Goal: Information Seeking & Learning: Check status

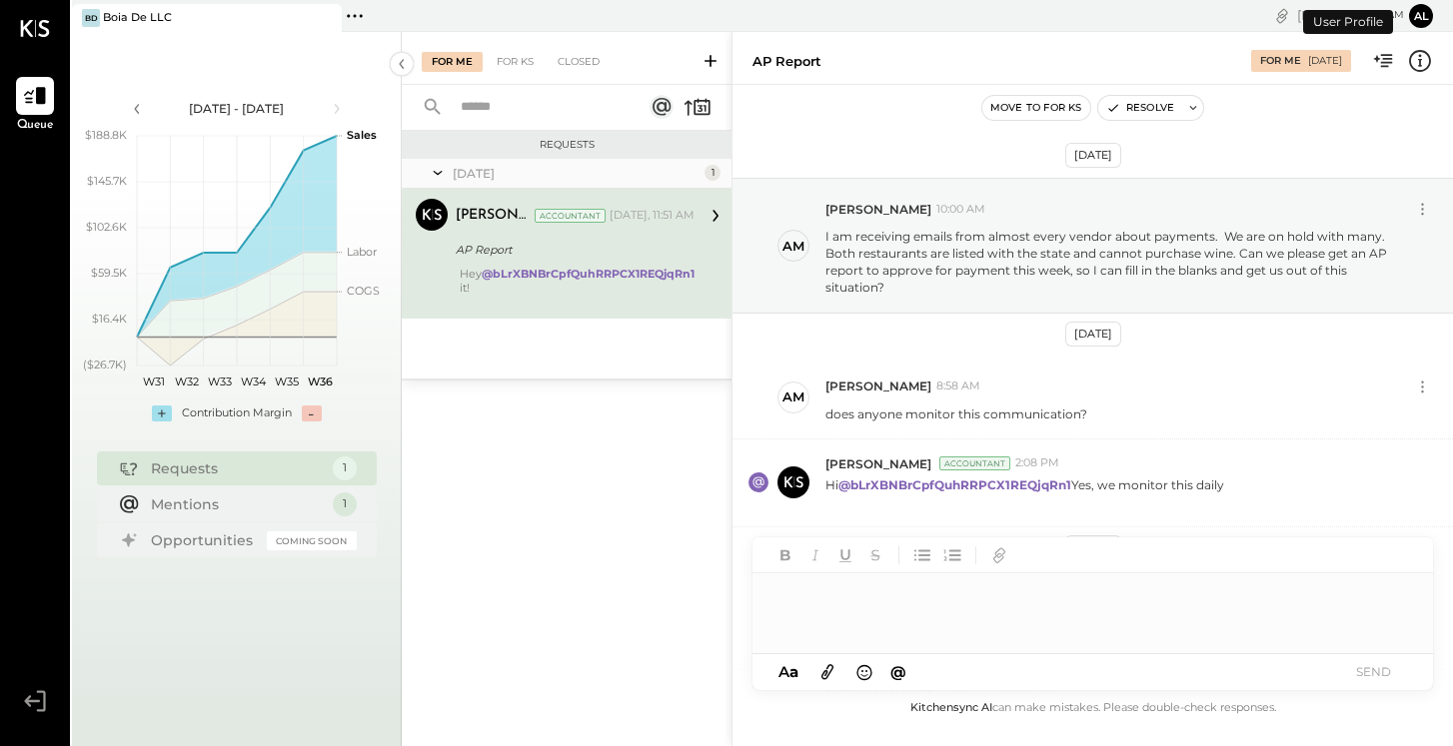
scroll to position [210, 0]
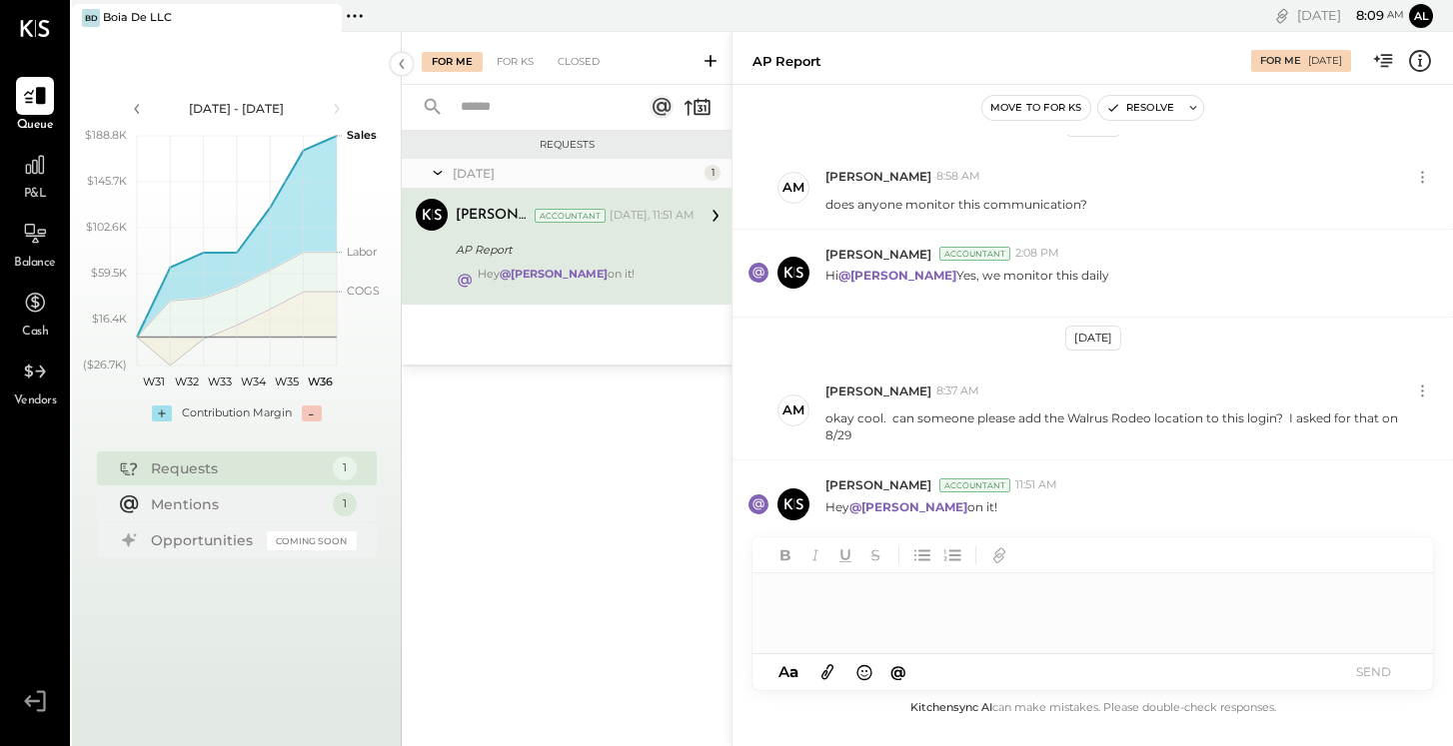
click at [162, 18] on div "Boia De LLC" at bounding box center [137, 18] width 69 height 16
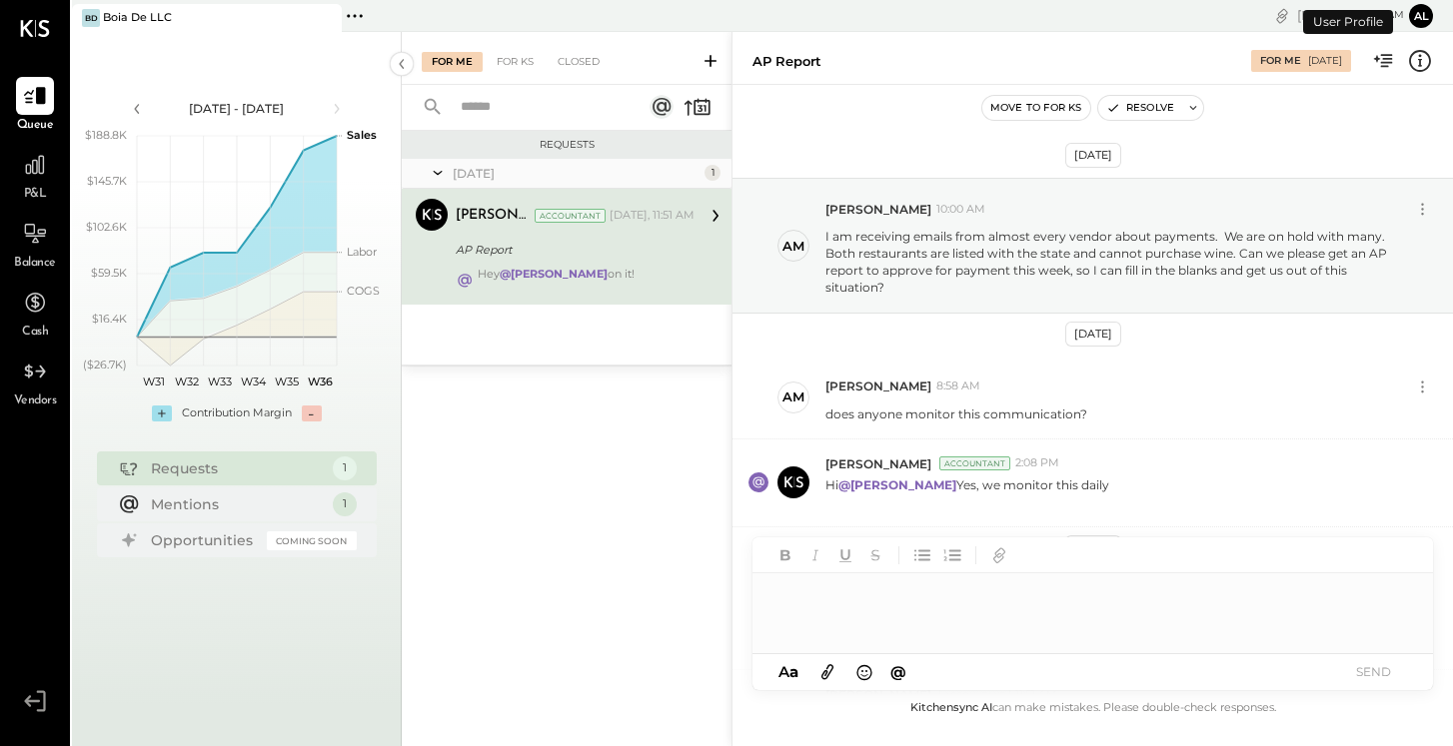
scroll to position [210, 0]
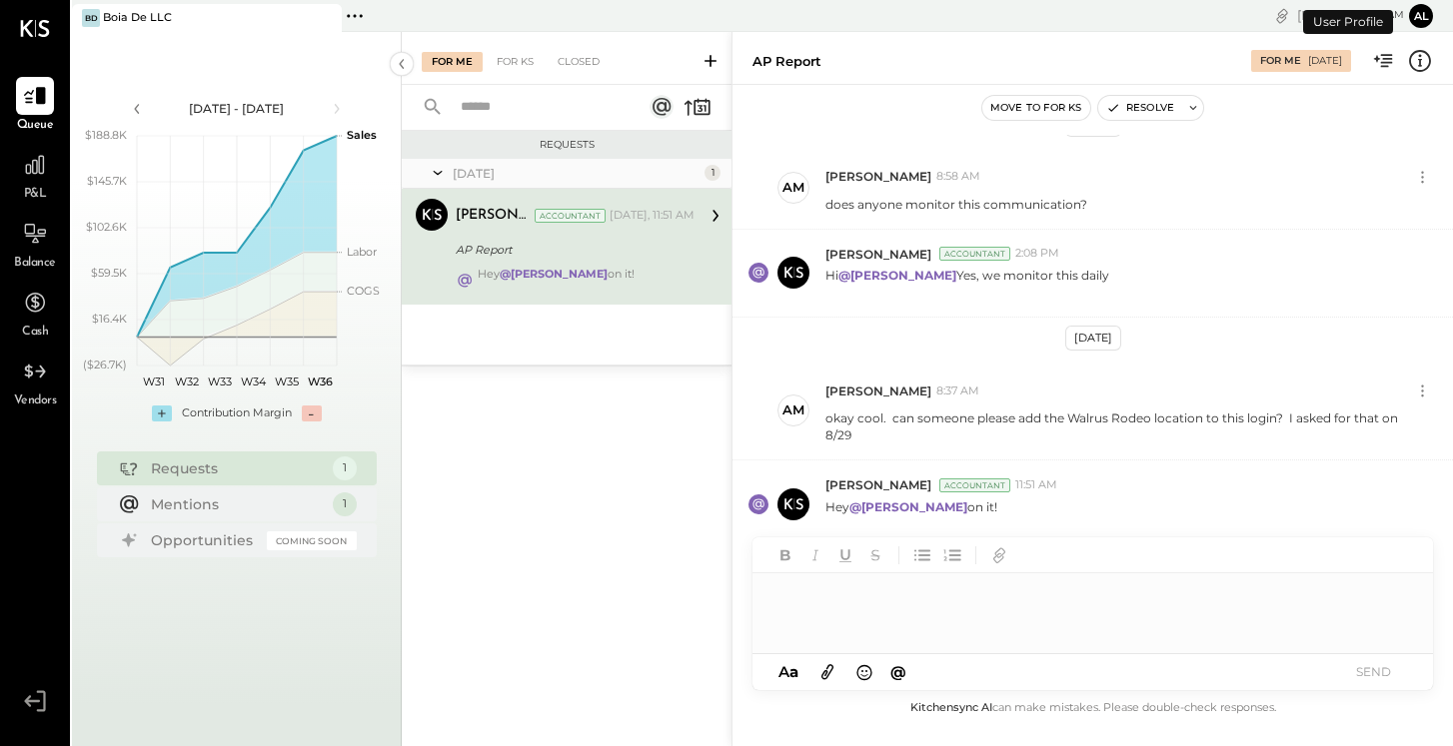
click at [359, 20] on icon at bounding box center [355, 16] width 26 height 26
click at [655, 535] on div "Requests [DATE] 1 [PERSON_NAME] Accountant [PERSON_NAME] Accountant [DATE], 11:…" at bounding box center [567, 412] width 330 height 563
click at [1416, 10] on button "Al" at bounding box center [1421, 16] width 24 height 24
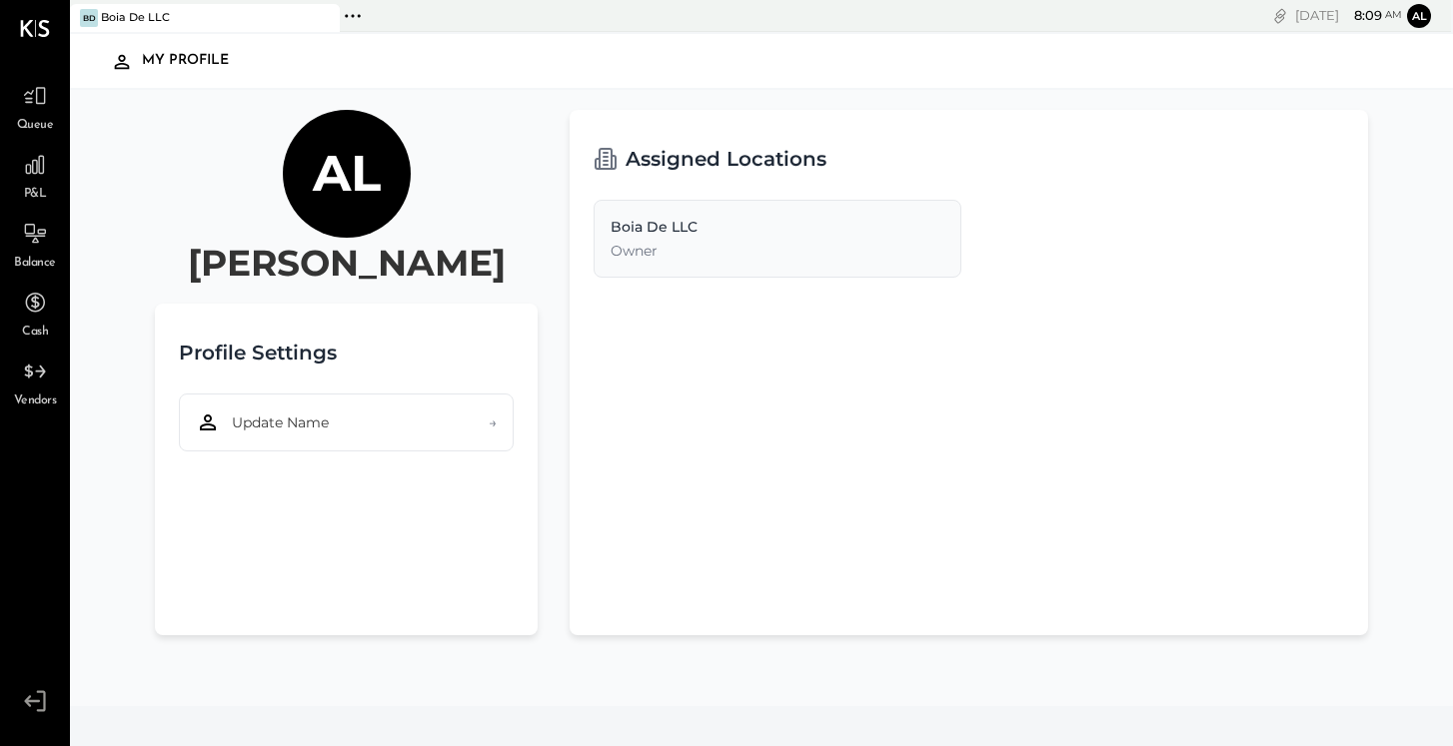
click at [31, 704] on icon at bounding box center [35, 701] width 36 height 30
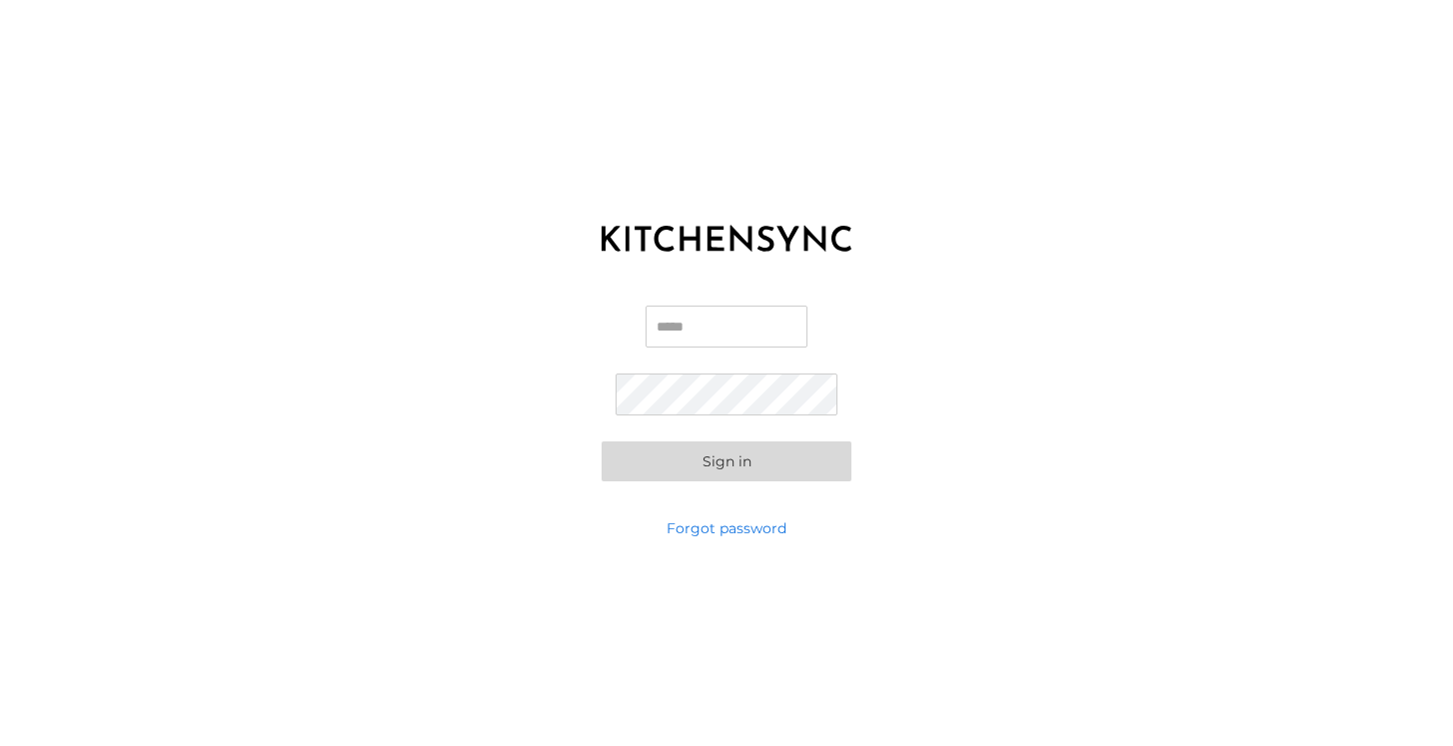
type input "**********"
click at [726, 461] on button "Sign in" at bounding box center [727, 462] width 250 height 40
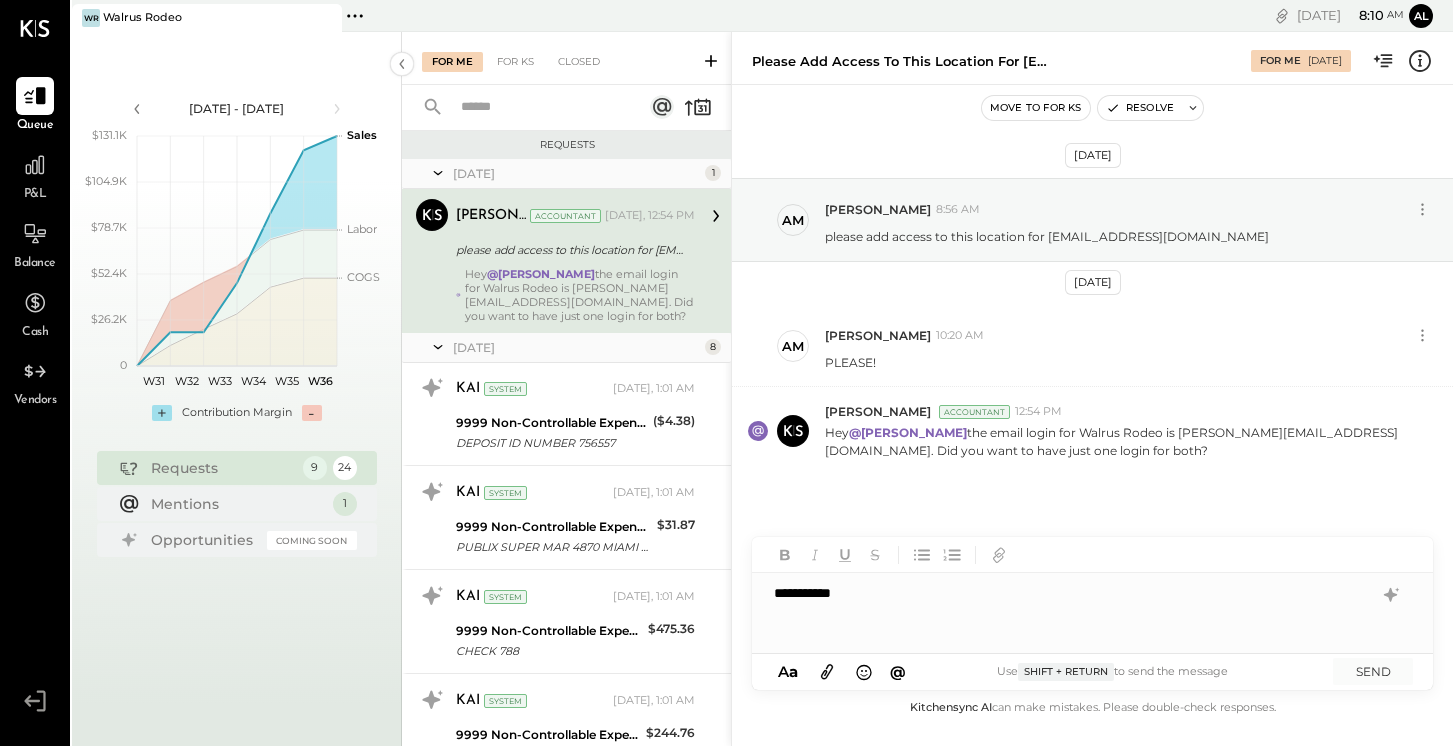
click at [359, 12] on icon at bounding box center [355, 16] width 26 height 26
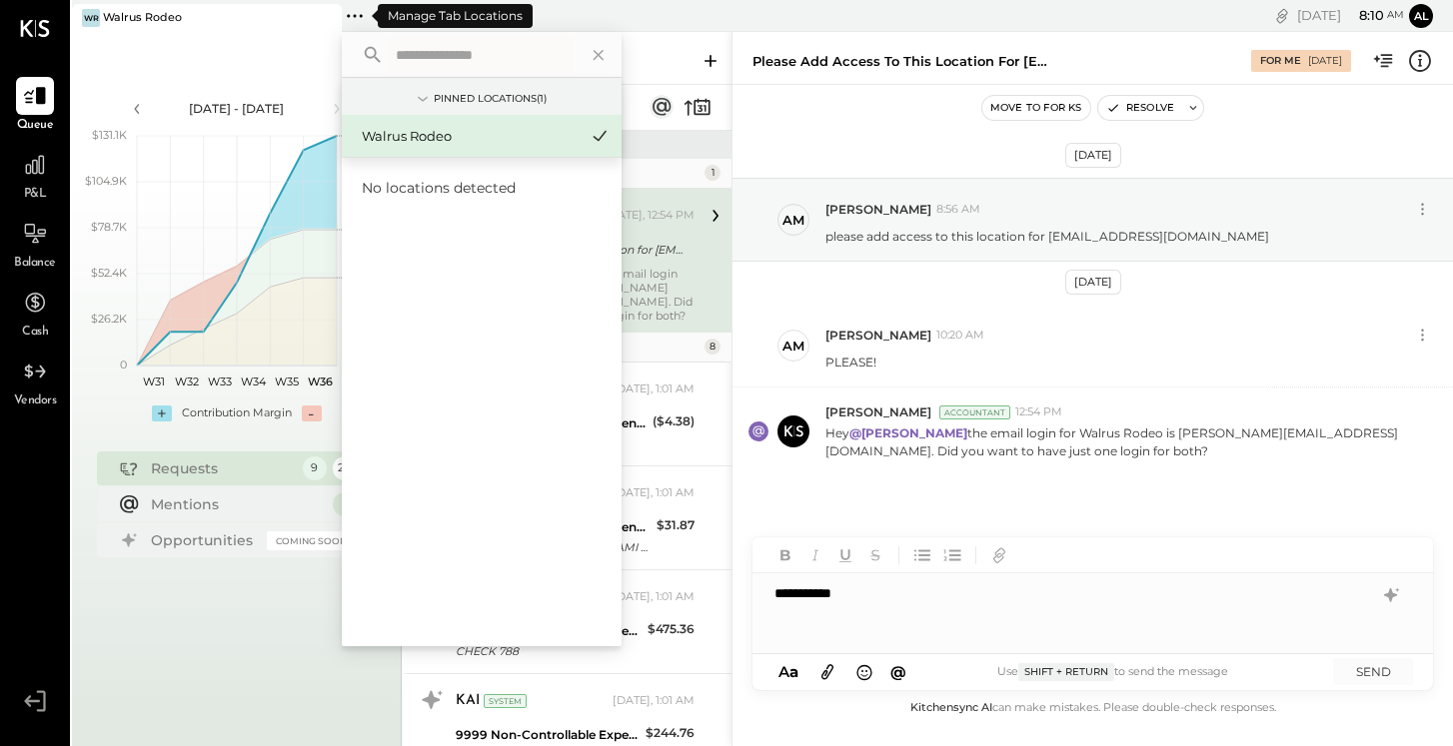
click at [359, 12] on icon at bounding box center [355, 16] width 26 height 26
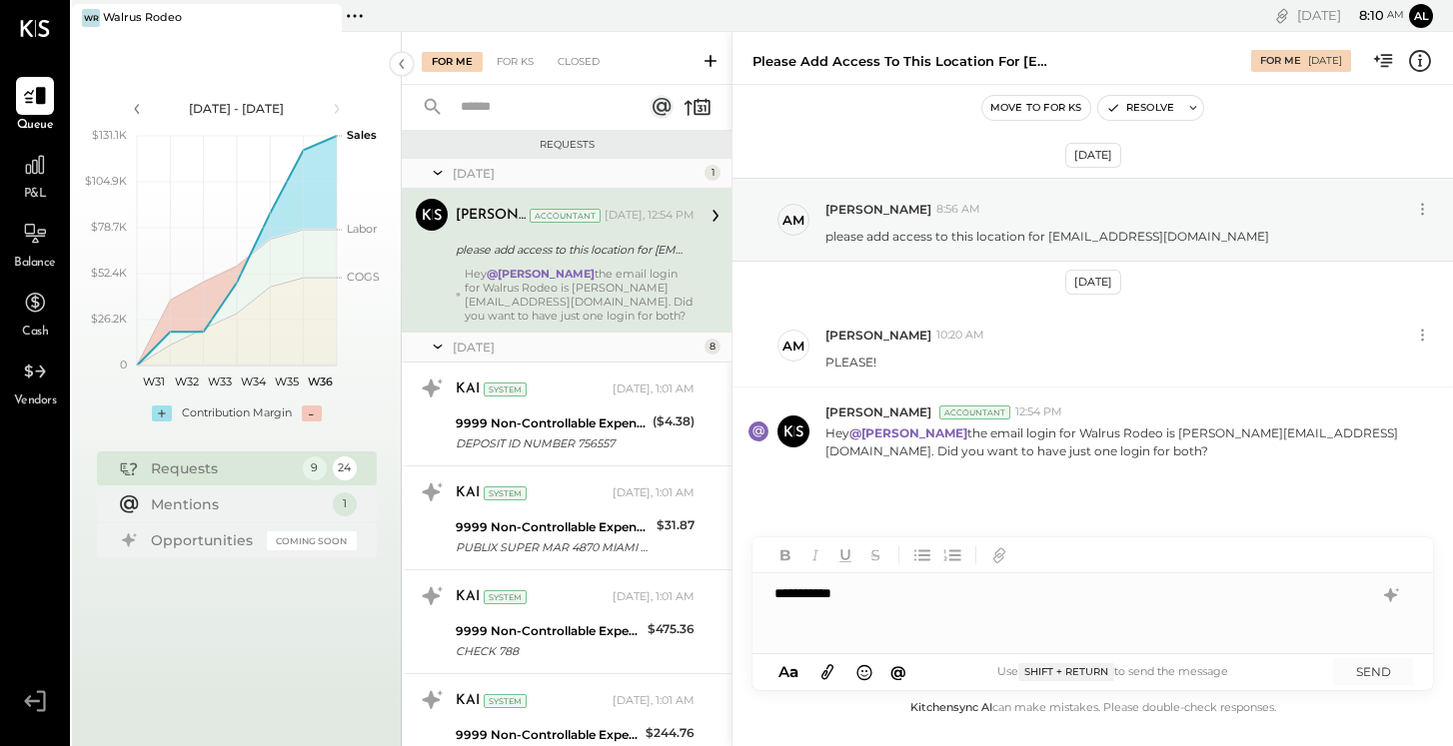
click at [881, 618] on div "**********" at bounding box center [1092, 614] width 680 height 80
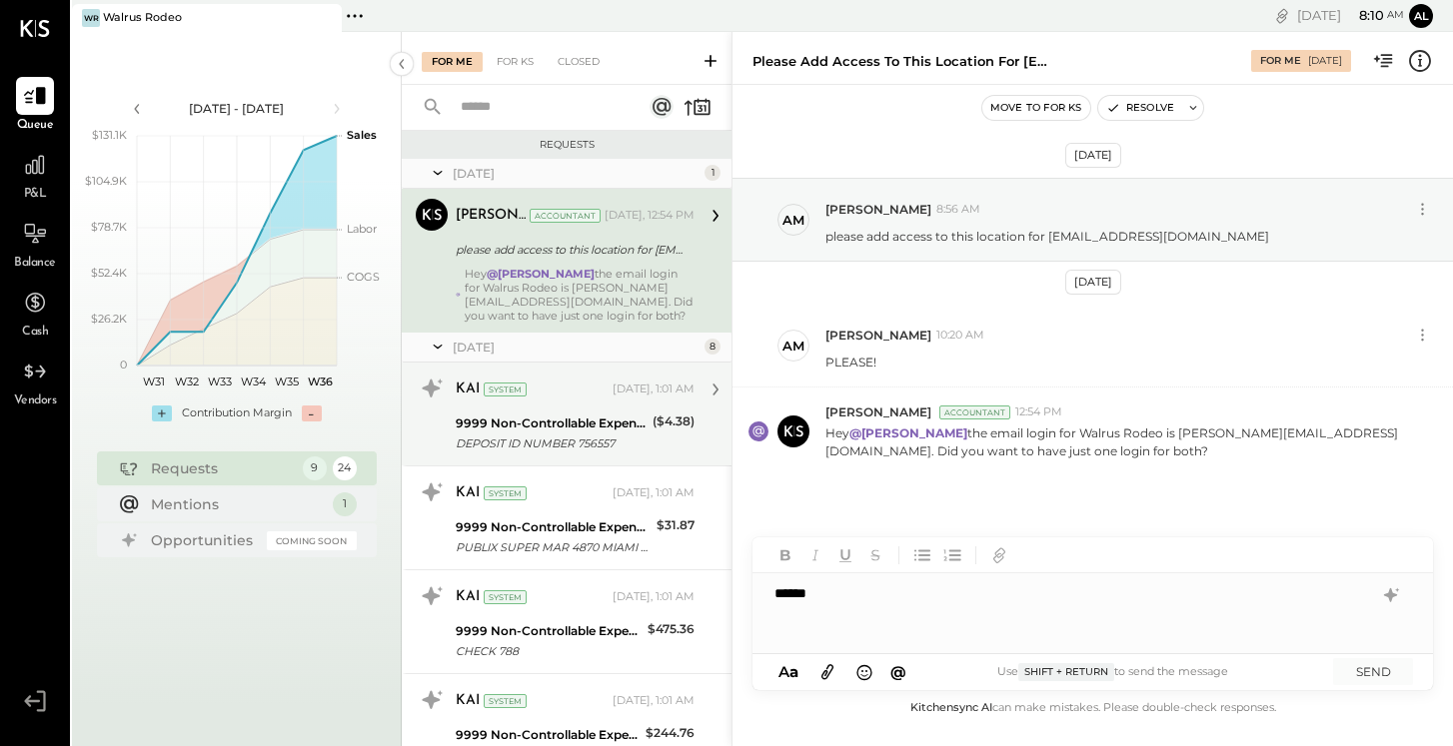
click at [599, 441] on div "DEPOSIT ID NUMBER 756557" at bounding box center [551, 444] width 191 height 20
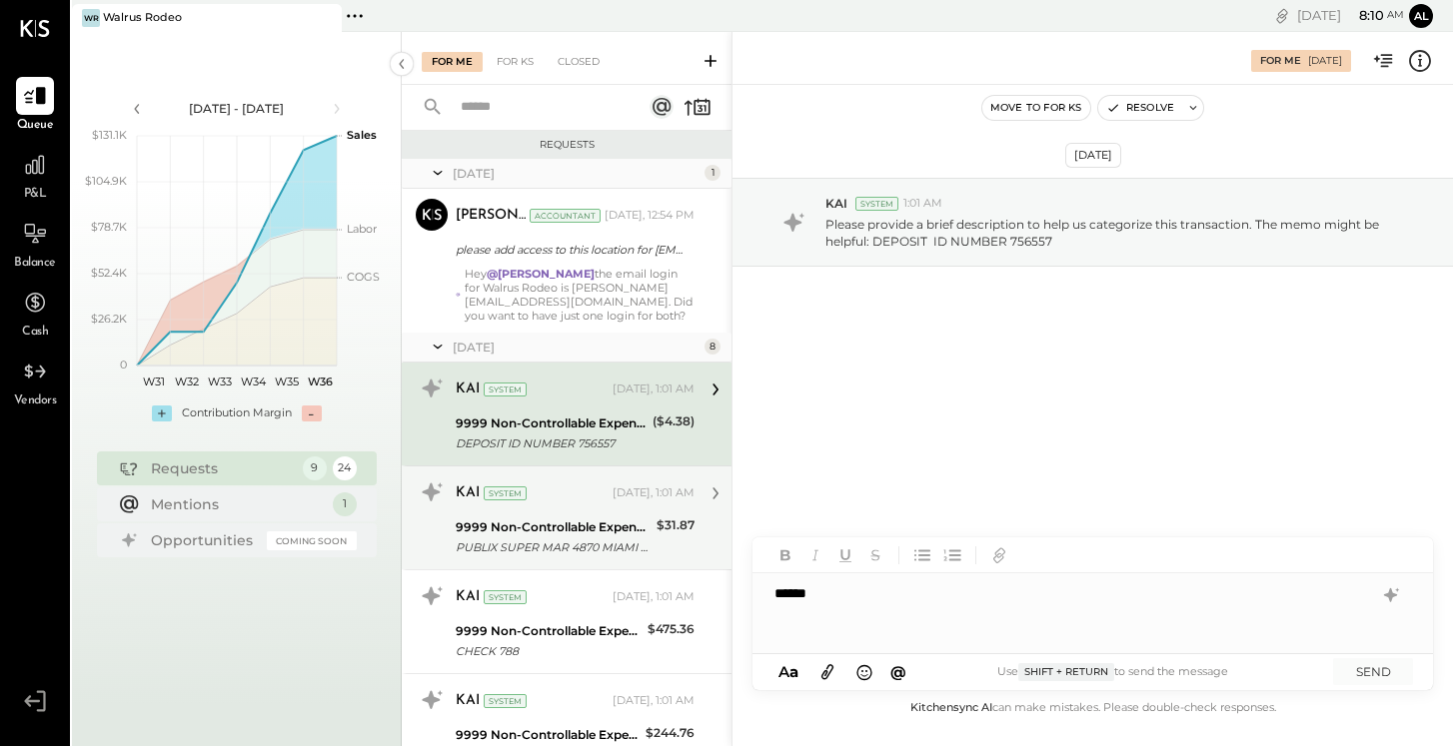
click at [600, 501] on div "KAI System" at bounding box center [532, 494] width 153 height 20
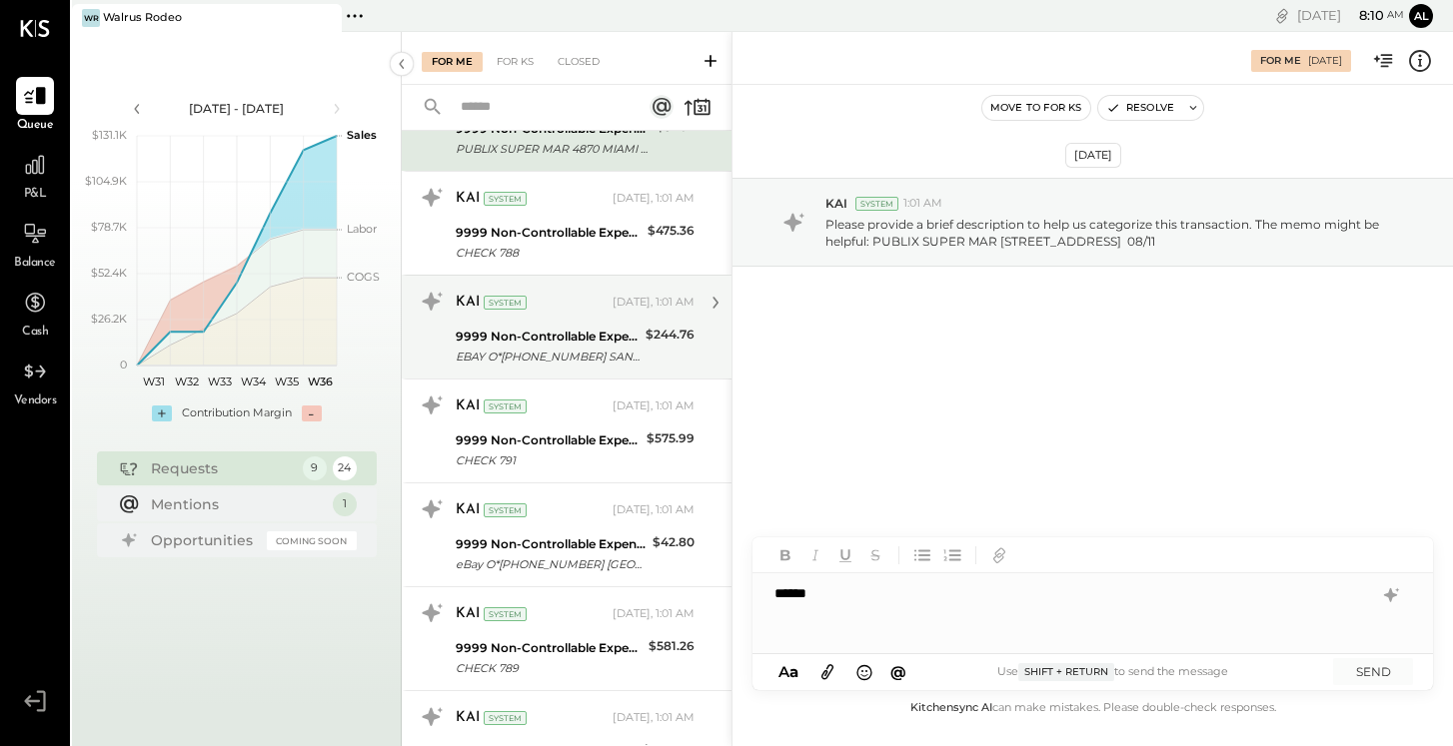
scroll to position [394, 0]
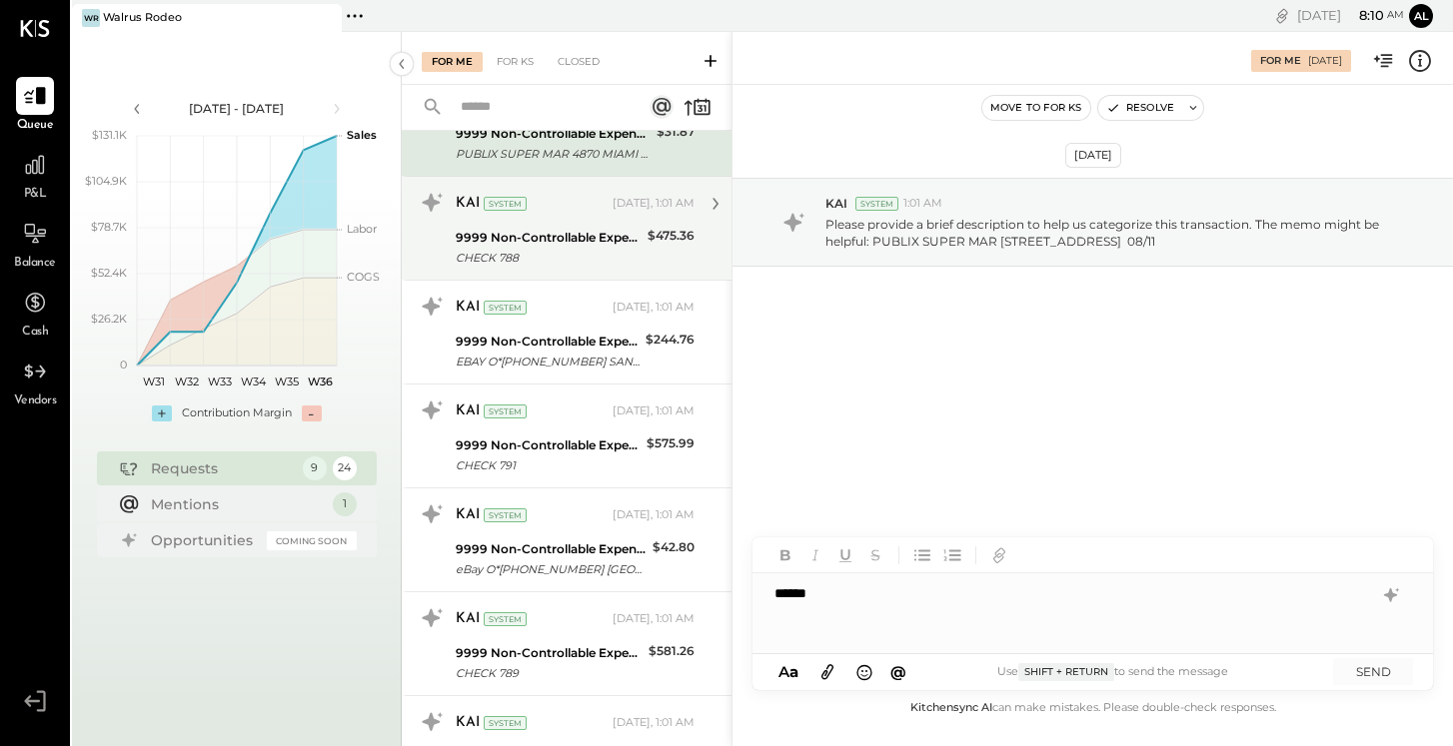
click at [600, 235] on div "9999 Non-Controllable Expenses:Other Income and Expenses:To Be Classified P&L" at bounding box center [549, 238] width 186 height 20
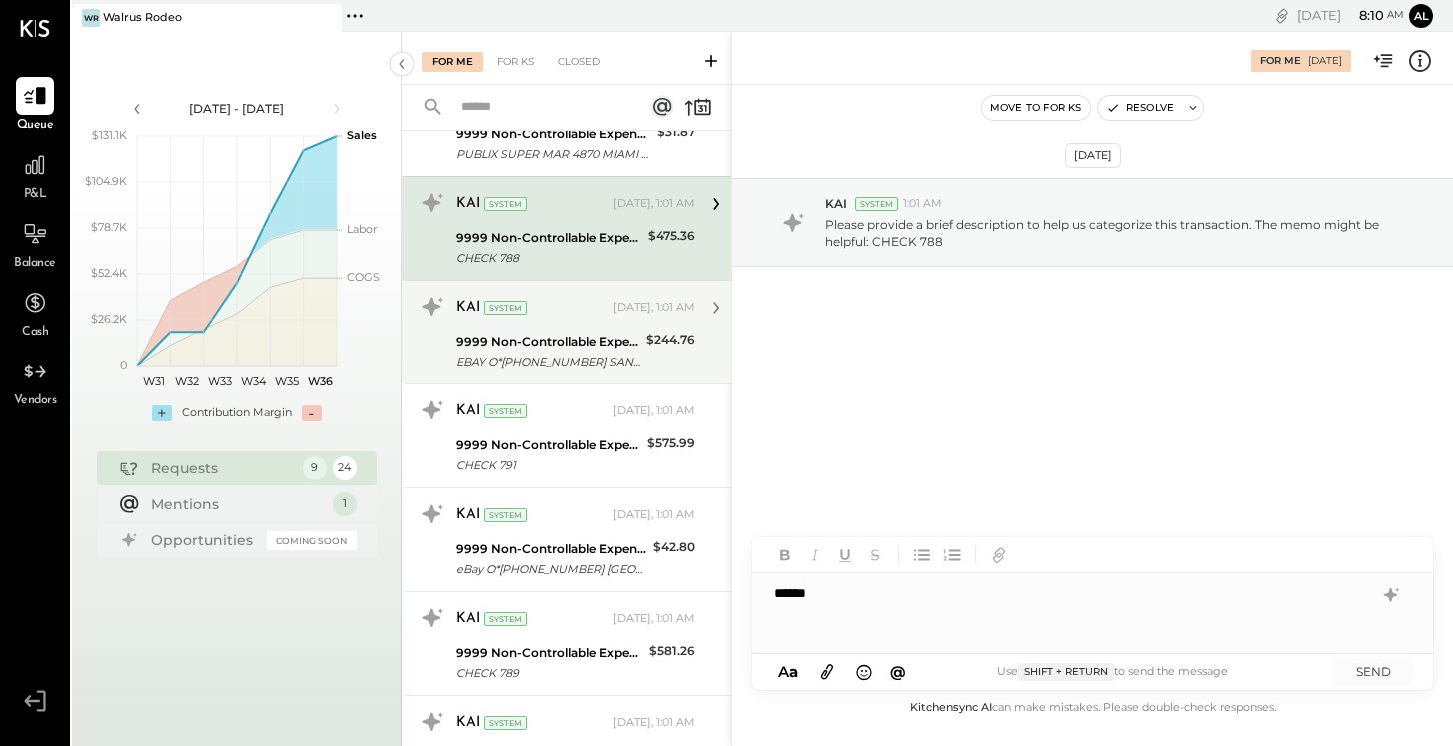
click at [600, 338] on div "9999 Non-Controllable Expenses:Other Income and Expenses:To Be Classified P&L" at bounding box center [548, 342] width 184 height 20
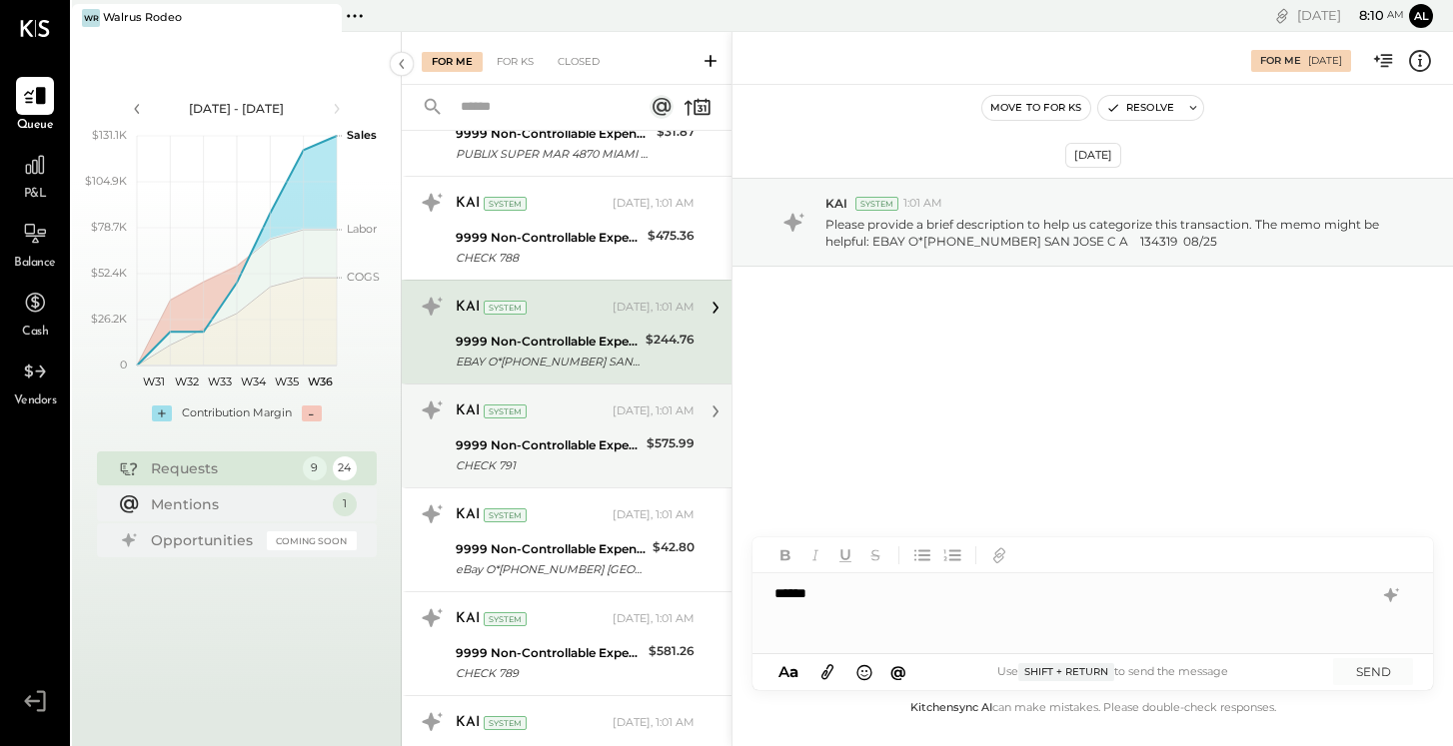
click at [584, 454] on div "9999 Non-Controllable Expenses:Other Income and Expenses:To Be Classified P&L" at bounding box center [548, 446] width 185 height 20
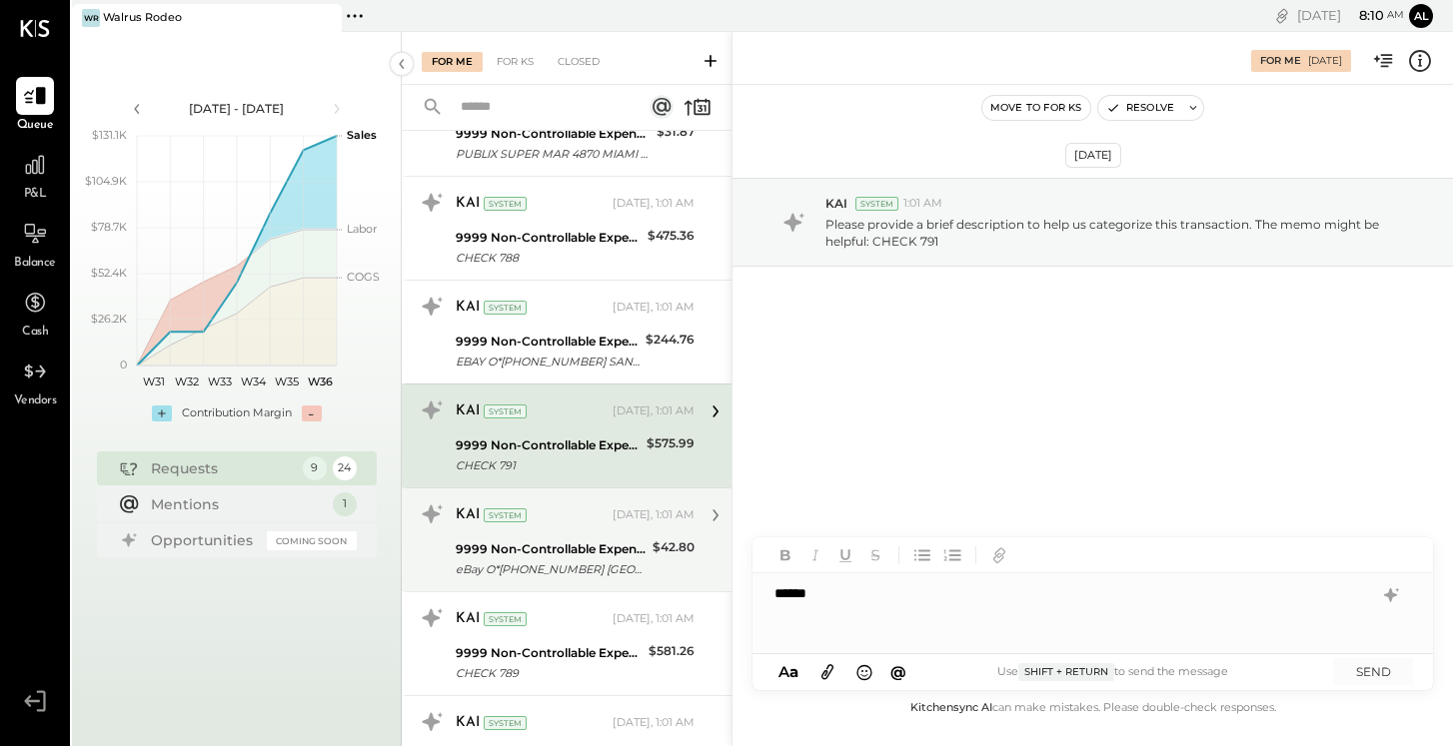
click at [576, 564] on div "eBay O*[PHONE_NUMBER] [GEOGRAPHIC_DATA] 08/26" at bounding box center [551, 570] width 191 height 20
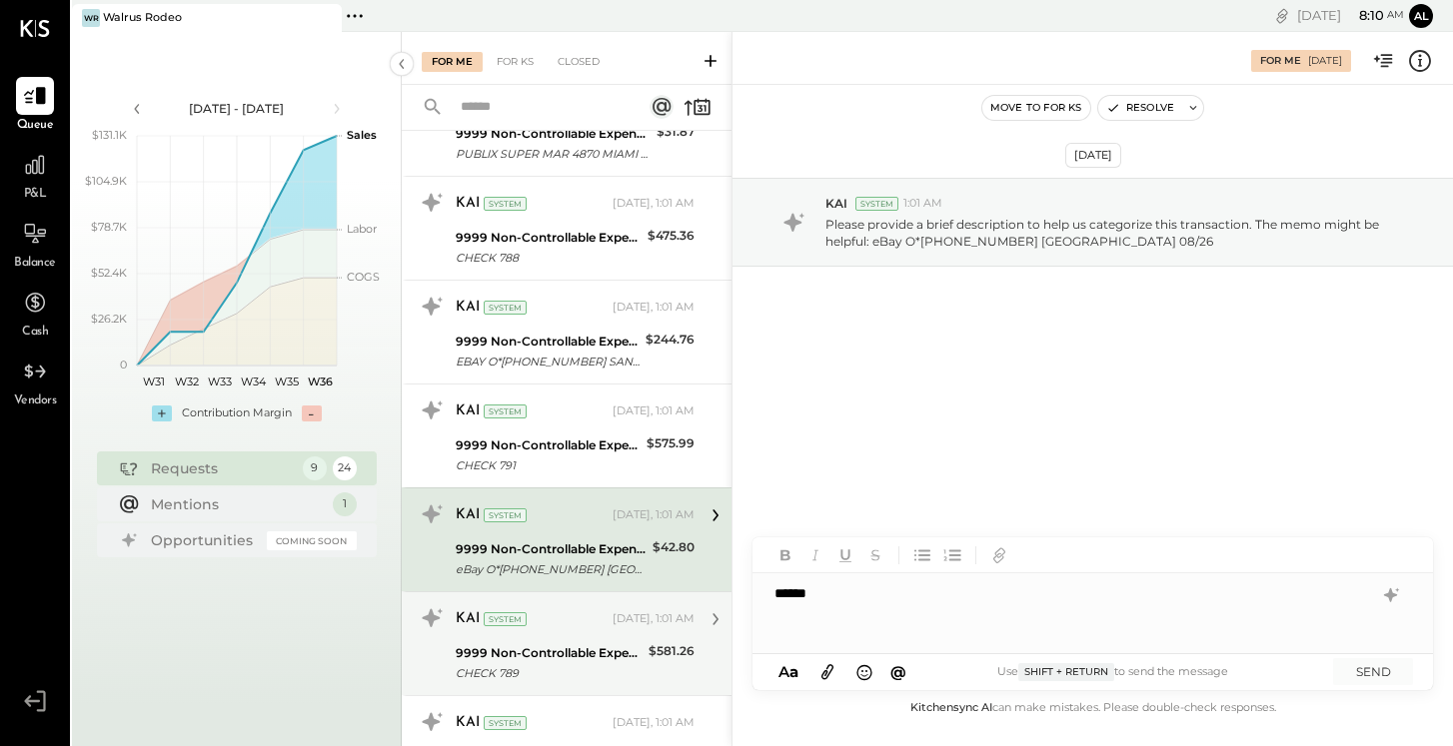
click at [572, 654] on div "9999 Non-Controllable Expenses:Other Income and Expenses:To Be Classified P&L" at bounding box center [549, 654] width 187 height 20
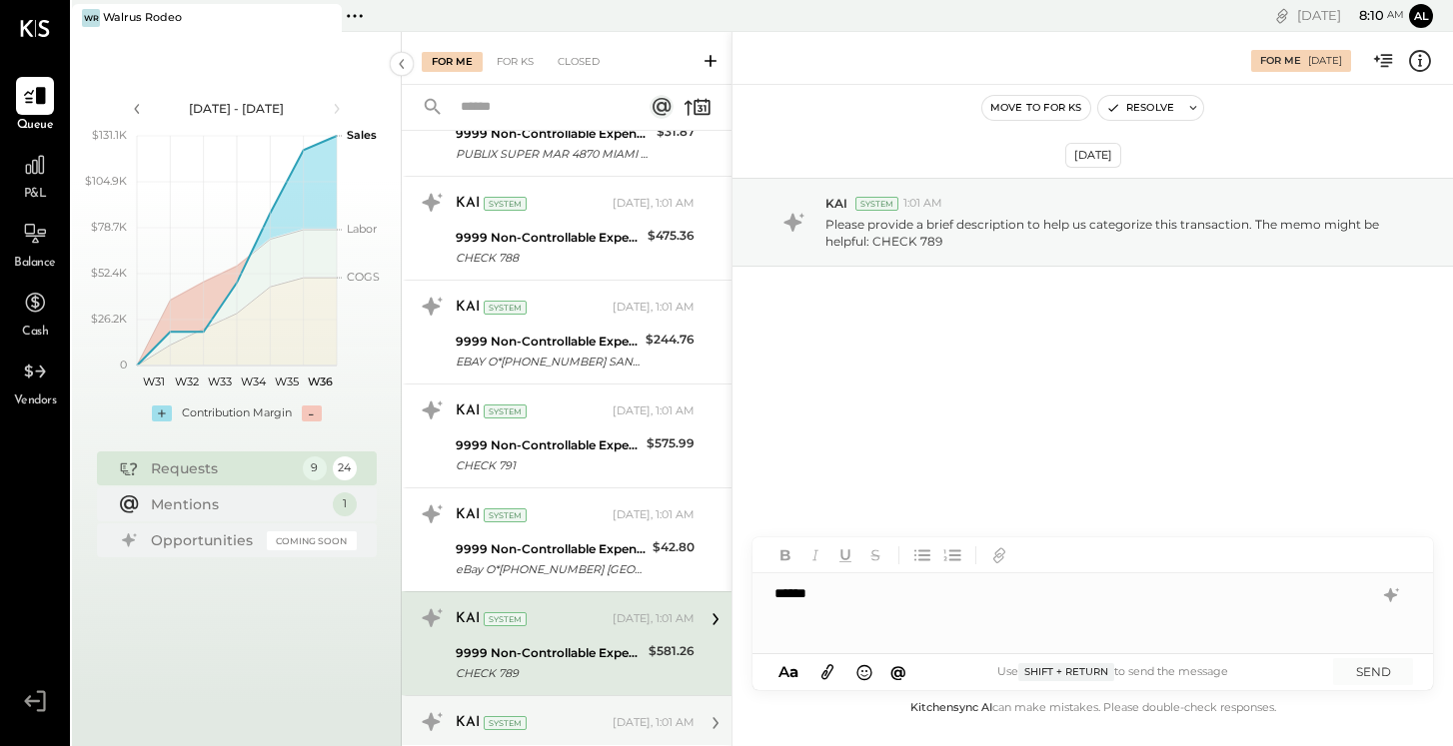
click at [575, 695] on div "KAI System [DATE], 1:01 AM 9999 Non-Controllable Expenses:Other Income and Expe…" at bounding box center [567, 737] width 330 height 84
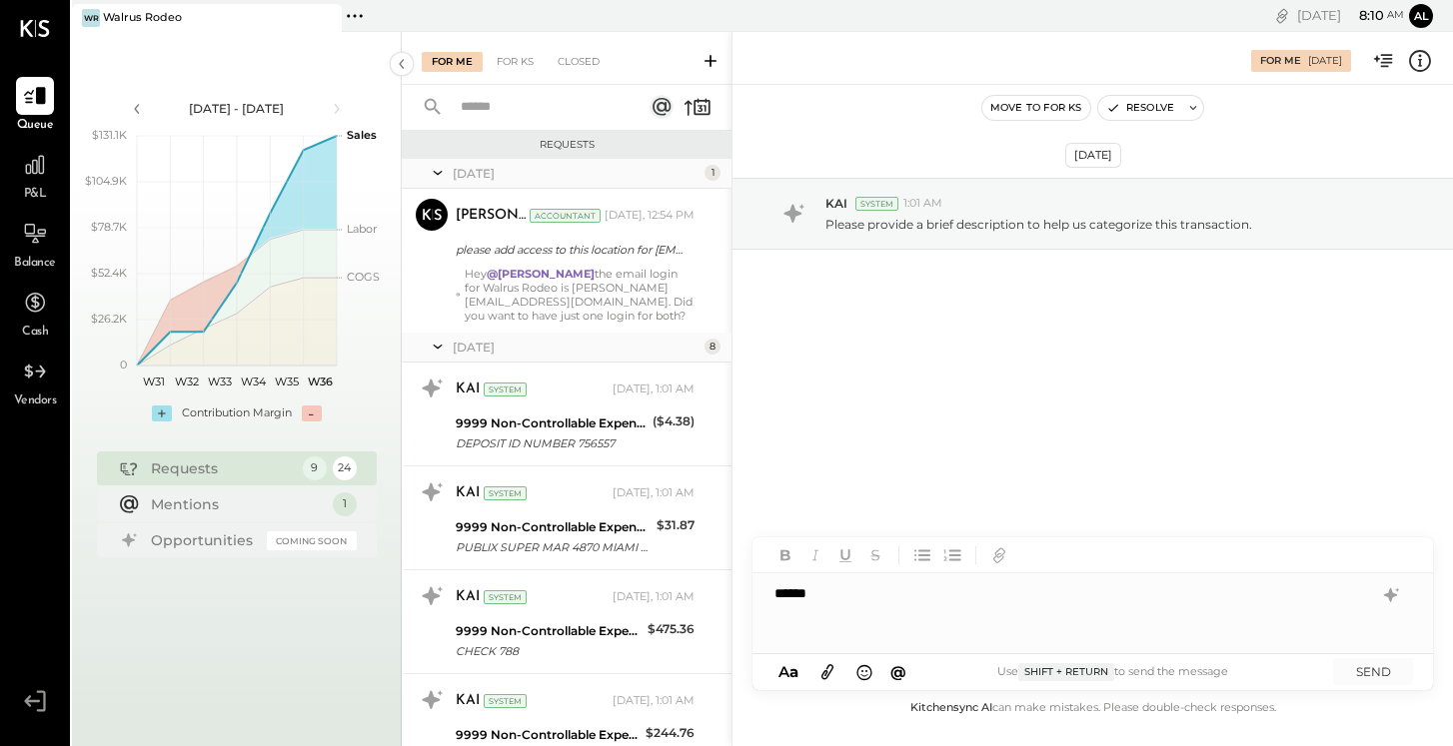
click at [646, 333] on div "[DATE] 8" at bounding box center [567, 348] width 330 height 30
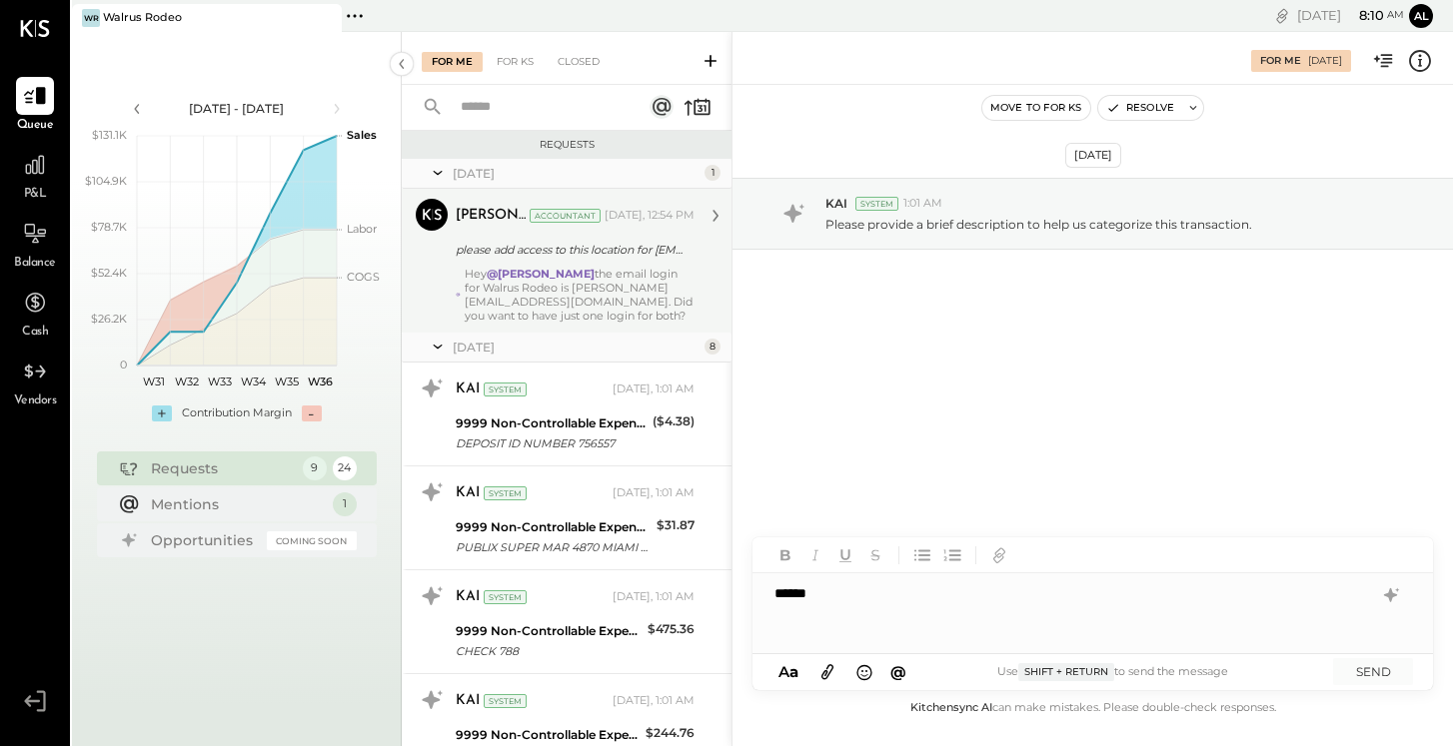
click at [641, 321] on div "Hey @[PERSON_NAME] the email login for Walrus Rodeo is [PERSON_NAME][EMAIL_ADDR…" at bounding box center [580, 295] width 230 height 56
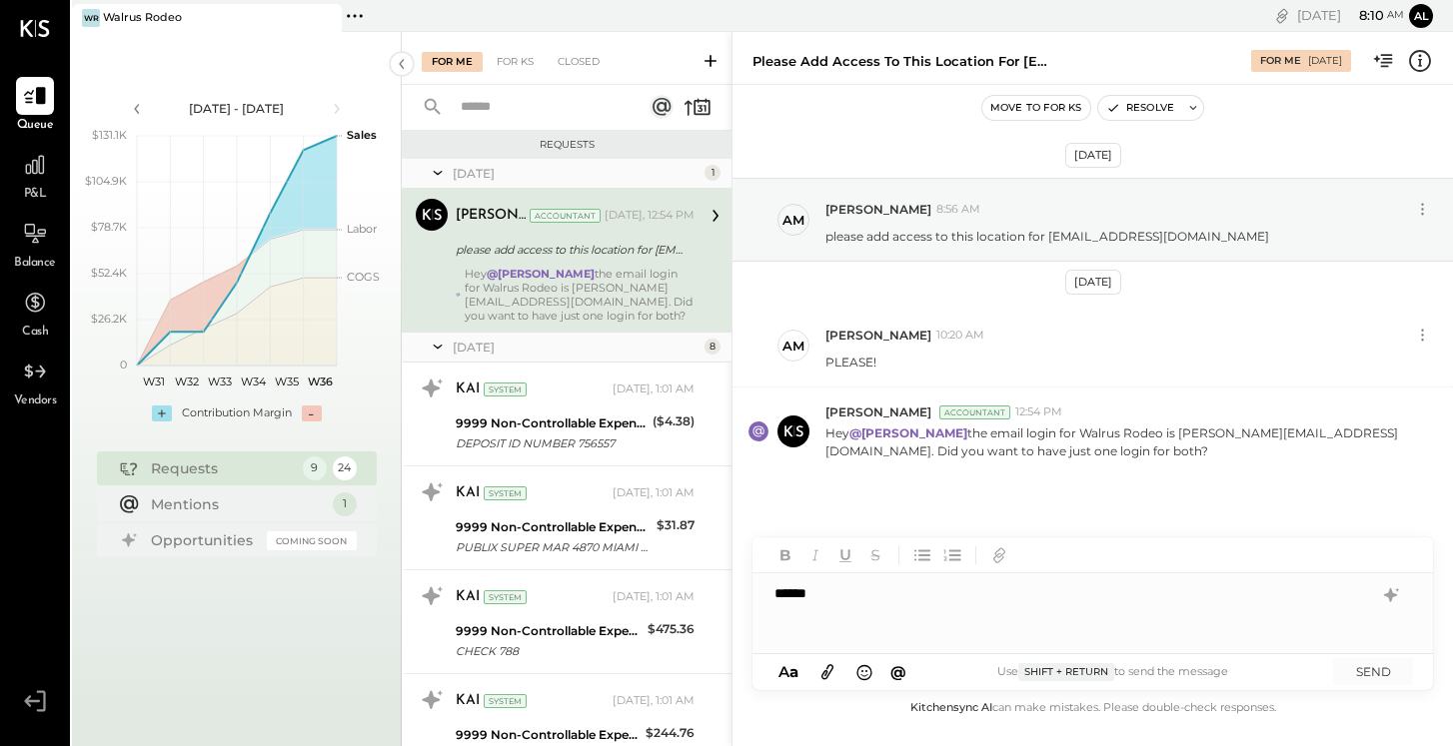
click at [955, 608] on div "****" at bounding box center [1092, 614] width 680 height 80
drag, startPoint x: 1087, startPoint y: 592, endPoint x: 1130, endPoint y: 606, distance: 45.2
click at [1130, 606] on div "**********" at bounding box center [1092, 614] width 680 height 80
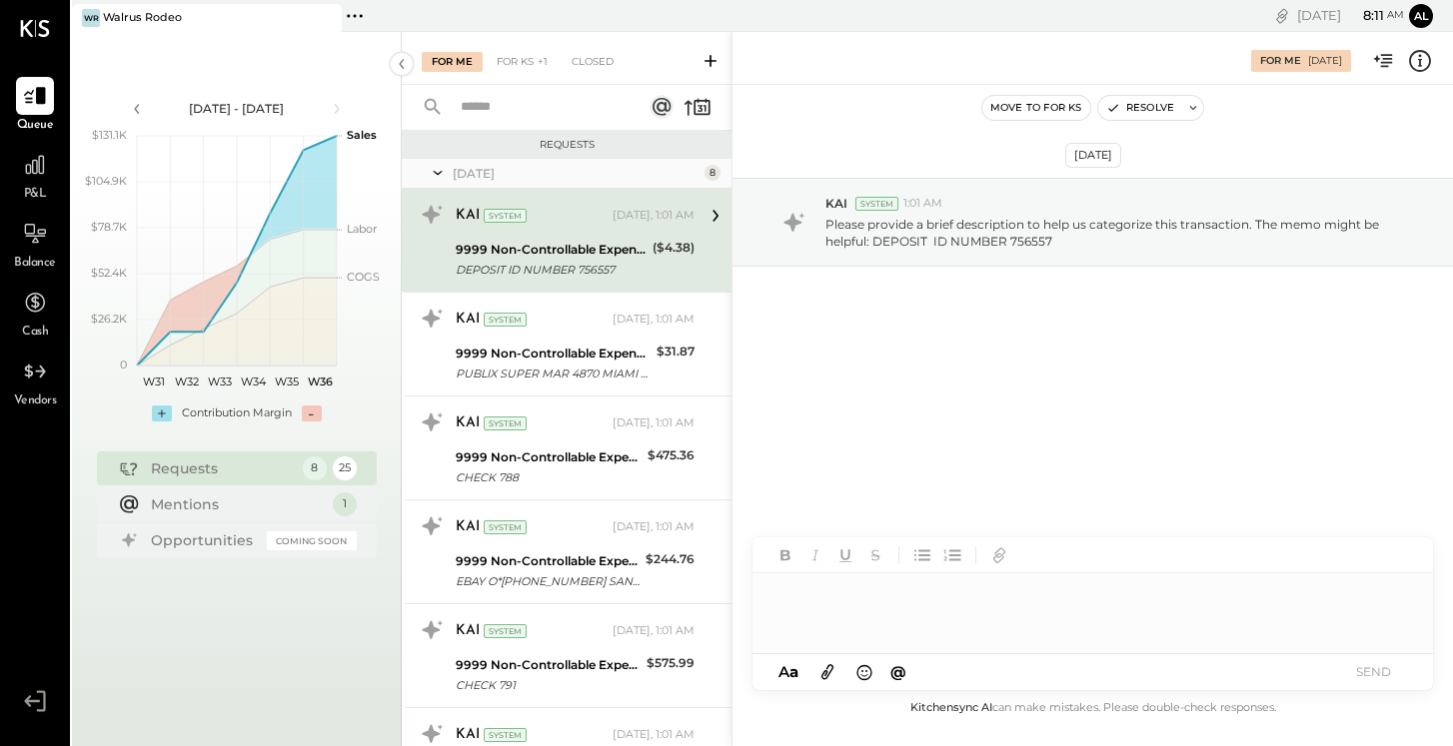
click at [591, 265] on div "DEPOSIT ID NUMBER 756557" at bounding box center [551, 270] width 191 height 20
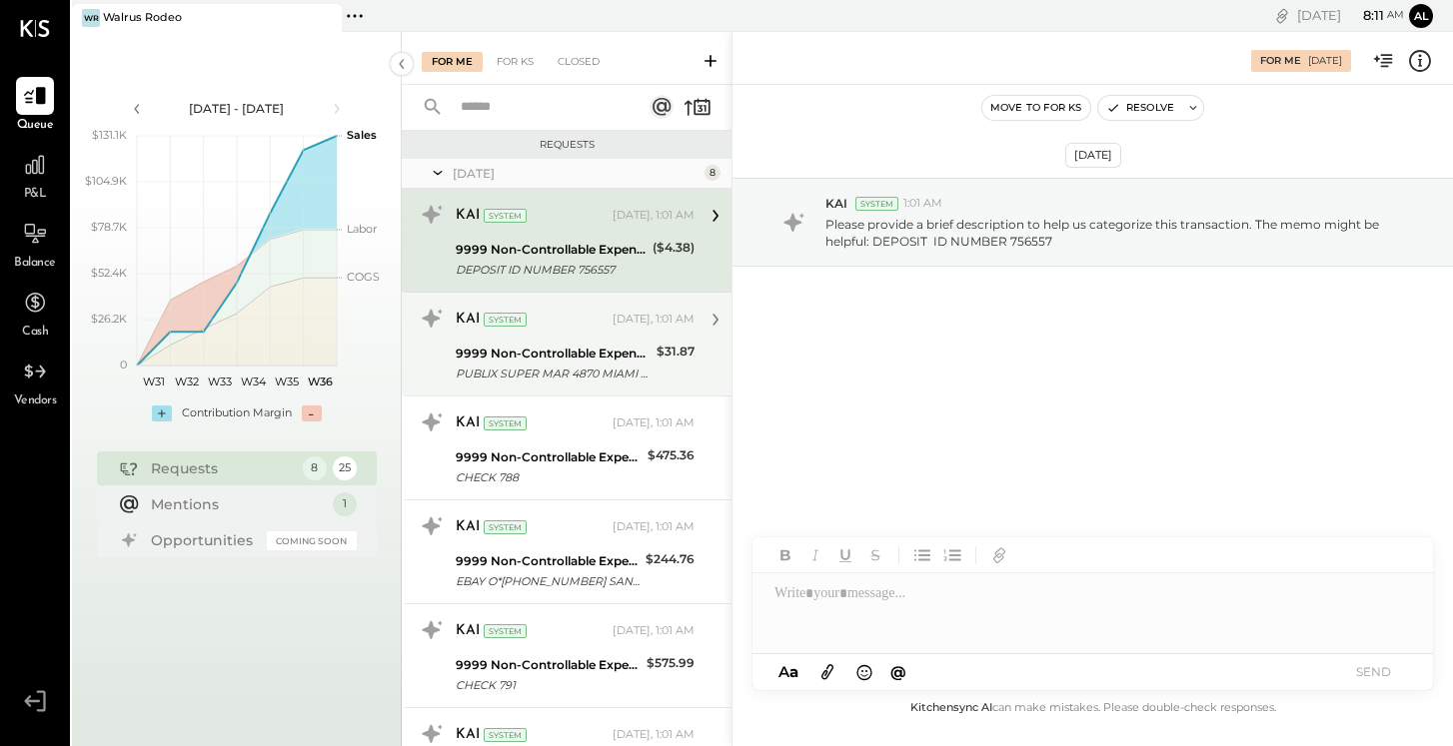
click at [589, 332] on div "KAI System [DATE], 1:01 AM" at bounding box center [575, 320] width 239 height 28
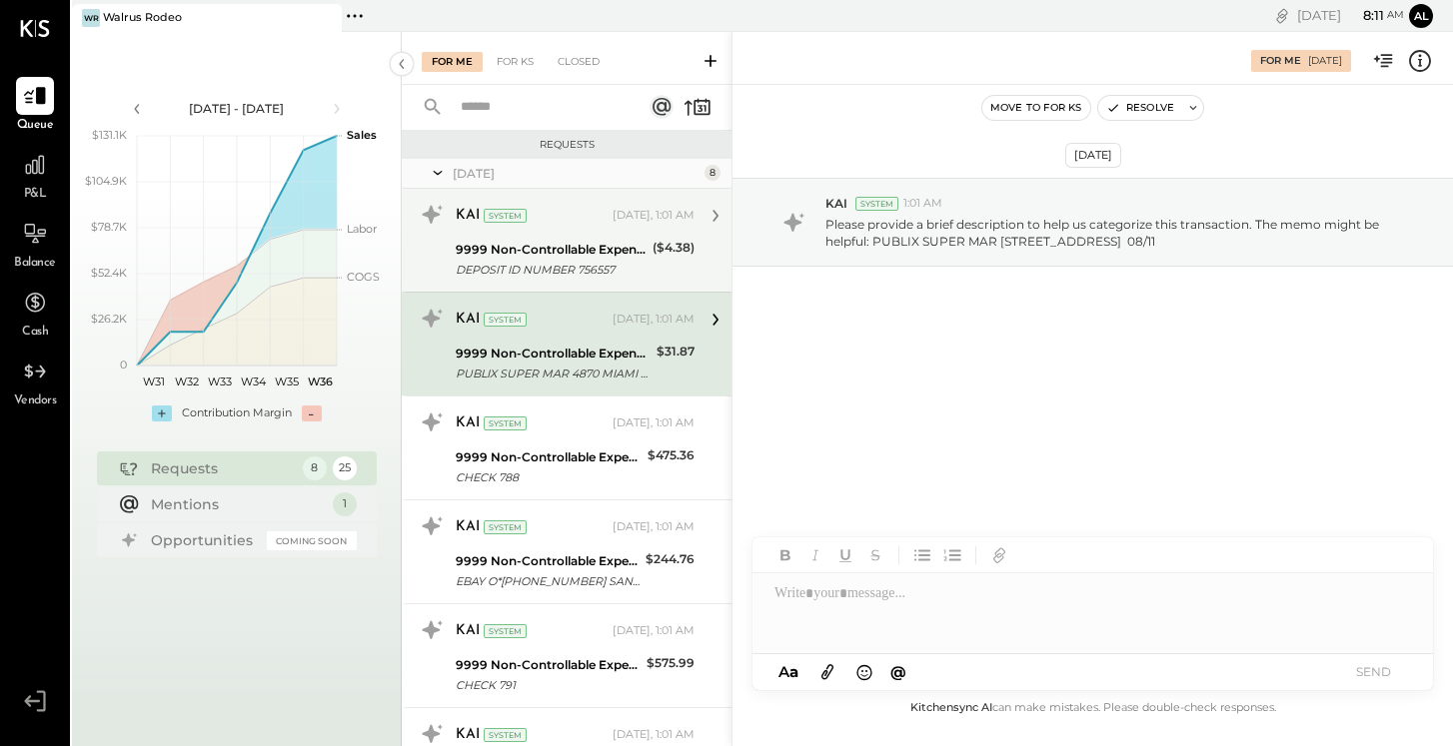
click at [589, 278] on div "DEPOSIT ID NUMBER 756557" at bounding box center [551, 270] width 191 height 20
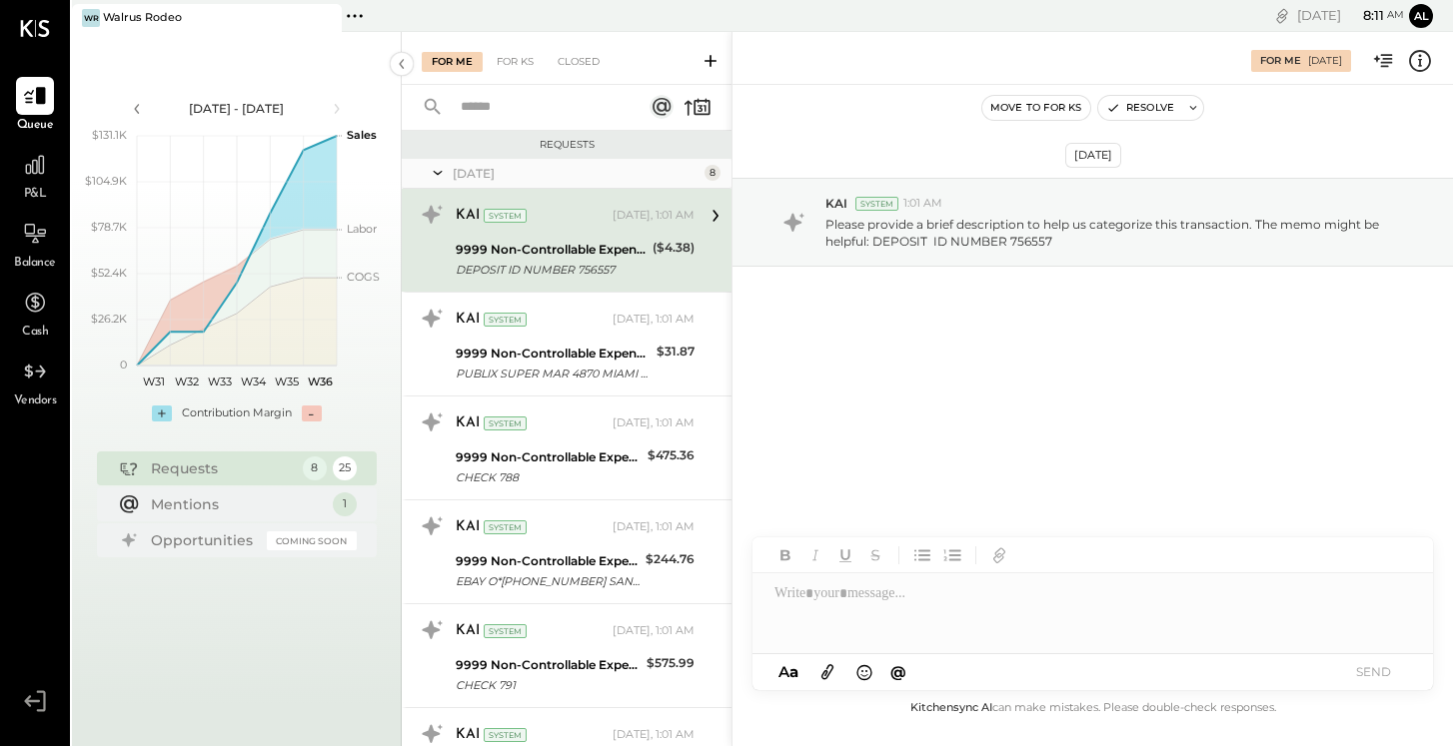
click at [516, 73] on div "For Me For KS Closed" at bounding box center [567, 58] width 330 height 53
click at [516, 61] on div "For KS" at bounding box center [515, 62] width 57 height 20
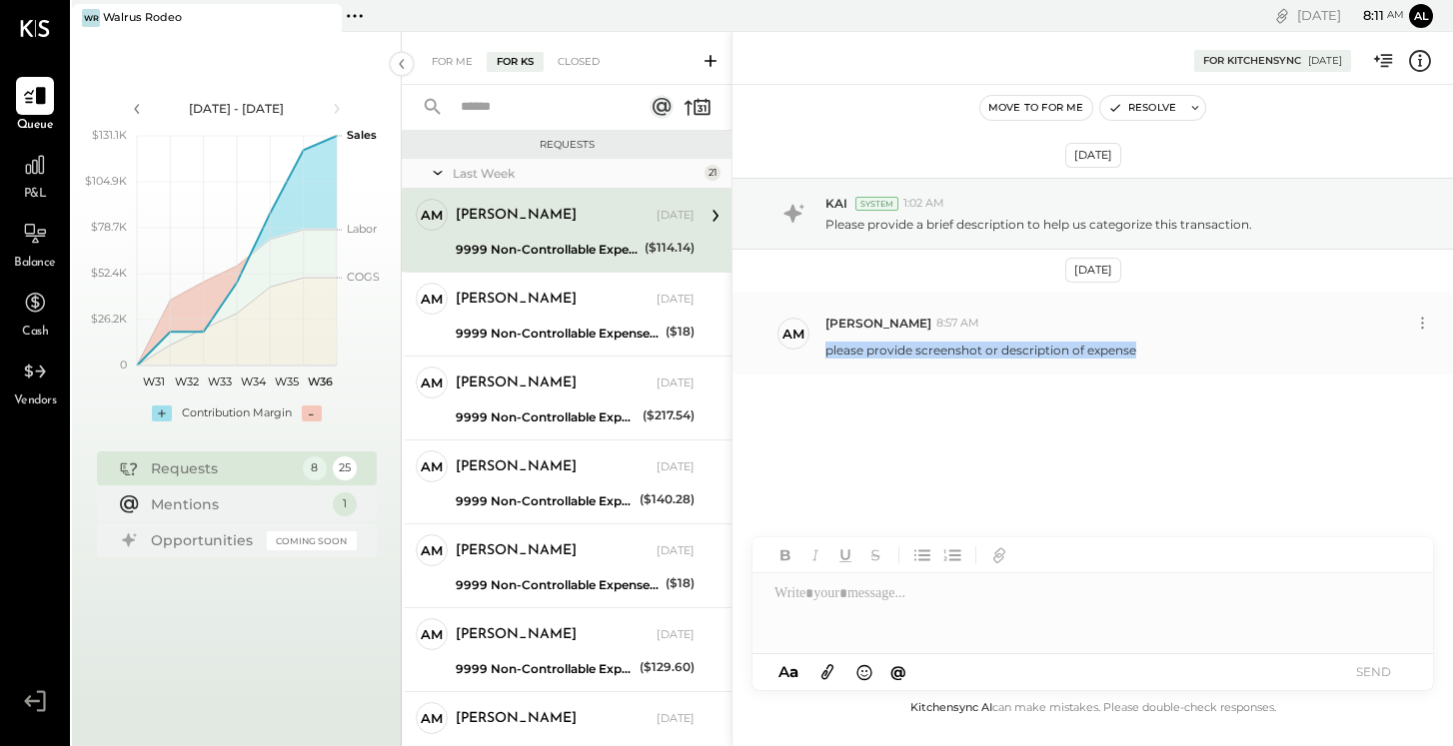
drag, startPoint x: 826, startPoint y: 353, endPoint x: 1225, endPoint y: 352, distance: 398.7
click at [1225, 352] on div "please provide screenshot or description of expense" at bounding box center [1131, 348] width 612 height 21
copy p "please provide screenshot or description of expense"
click at [460, 60] on div "For Me" at bounding box center [452, 62] width 61 height 20
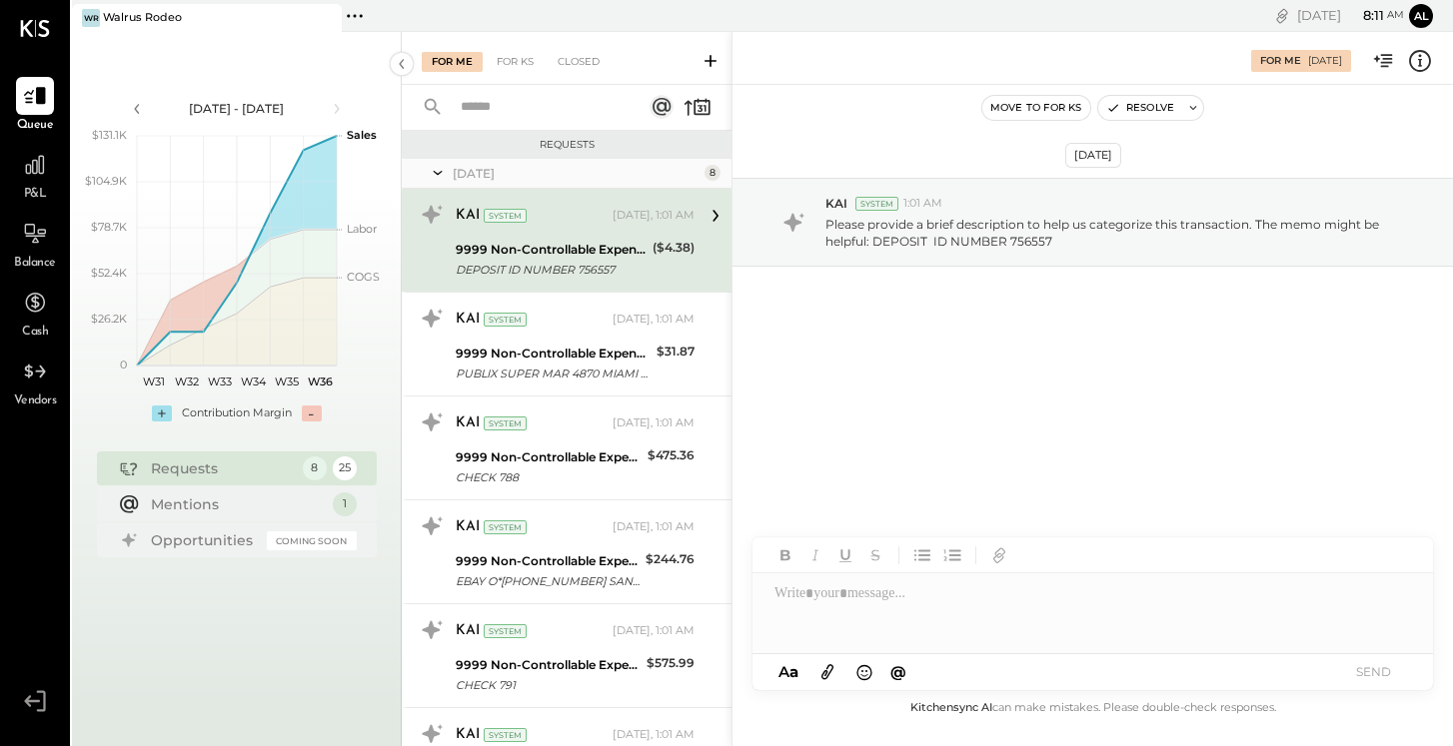
click at [938, 631] on div at bounding box center [1092, 614] width 680 height 80
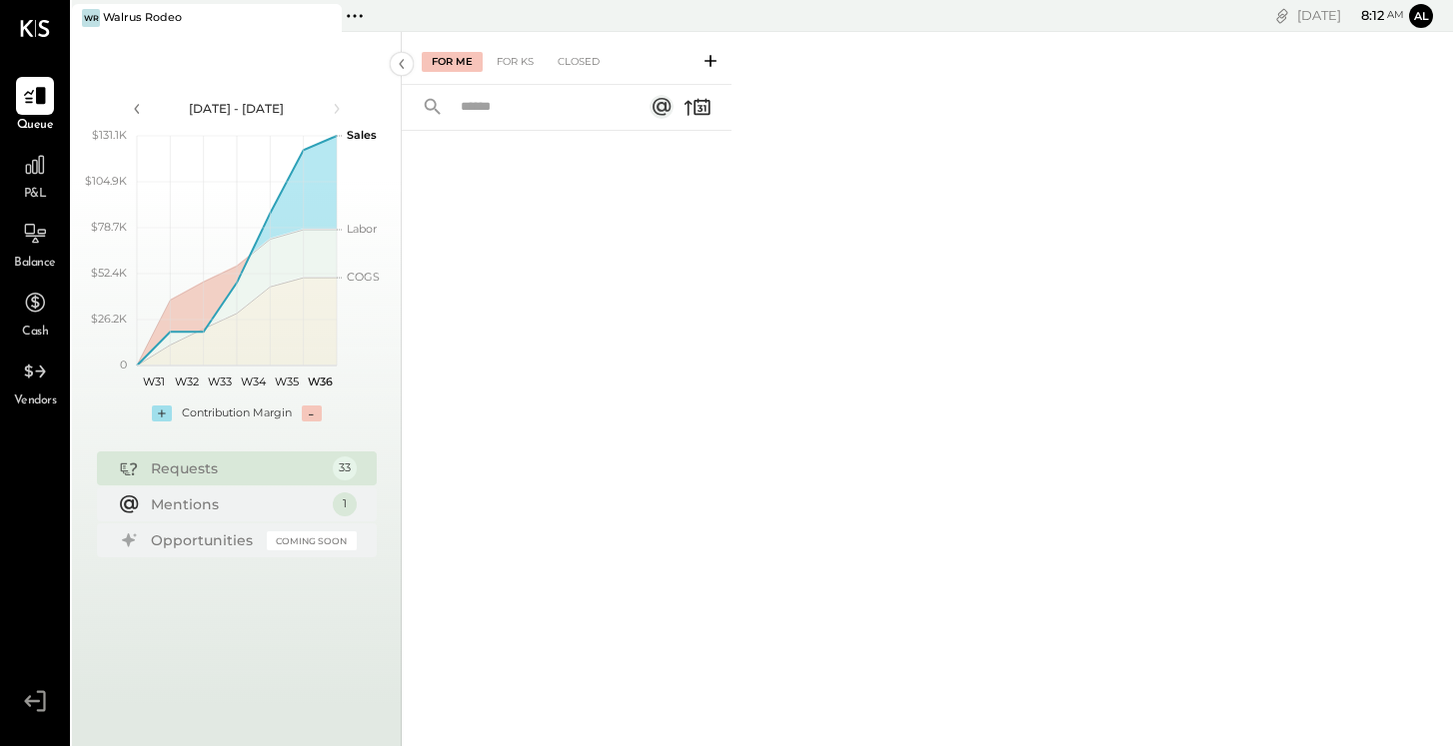
click at [262, 102] on div "[DATE] - [DATE]" at bounding box center [237, 108] width 170 height 17
click at [1338, 0] on div "[DATE] 8 : 12 am Al User Profile" at bounding box center [1104, 16] width 698 height 32
